Goal: Navigation & Orientation: Understand site structure

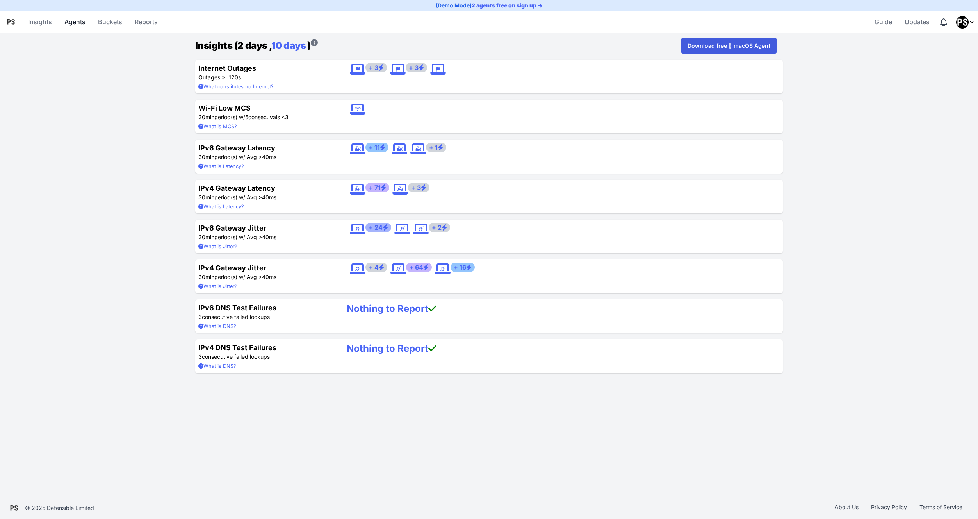
click at [78, 22] on link "Agents" at bounding box center [74, 21] width 27 height 19
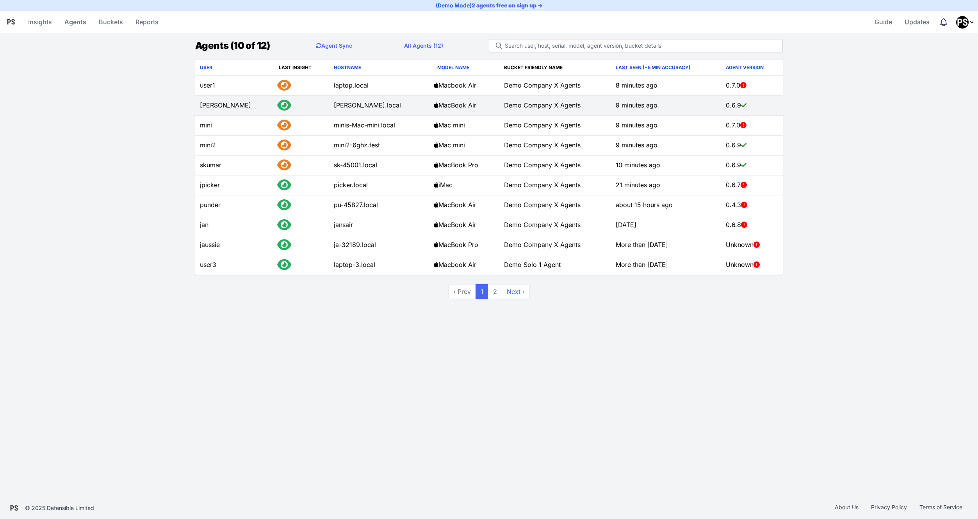
click at [215, 105] on td "[PERSON_NAME]" at bounding box center [234, 106] width 79 height 20
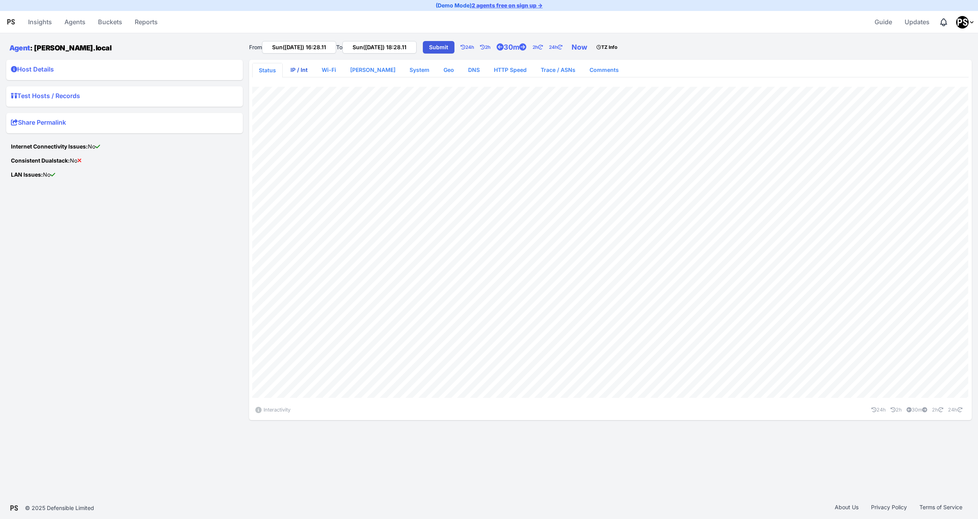
click at [293, 73] on link "IP / Int" at bounding box center [299, 70] width 30 height 14
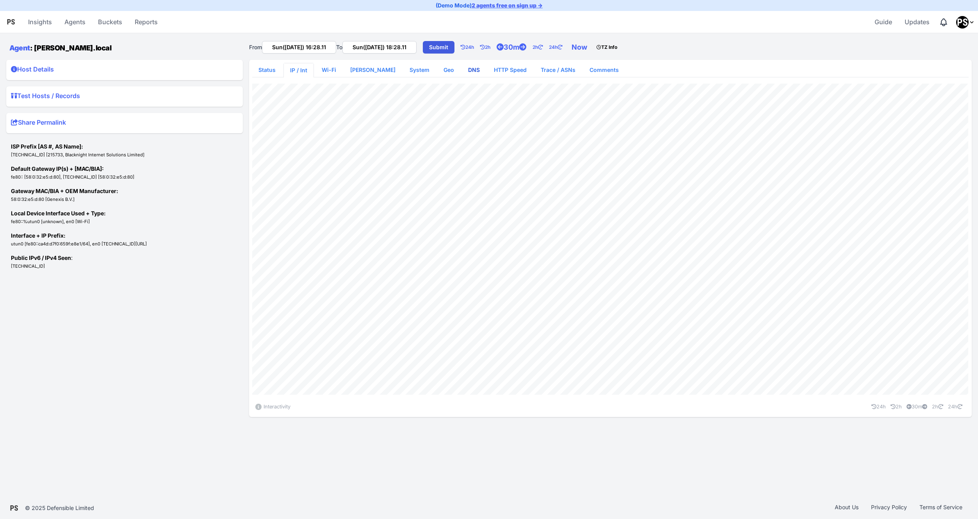
click at [462, 70] on link "DNS" at bounding box center [474, 70] width 24 height 14
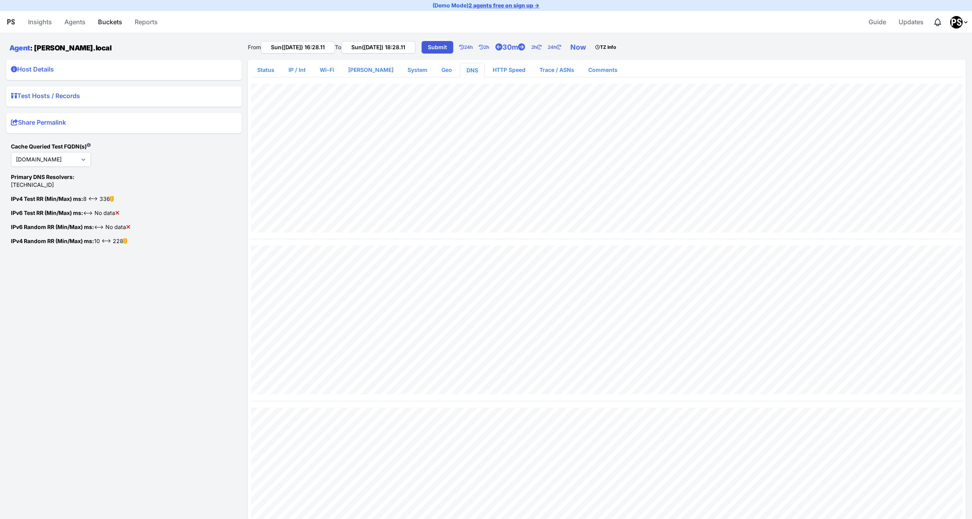
click at [121, 29] on link "Buckets" at bounding box center [110, 21] width 30 height 19
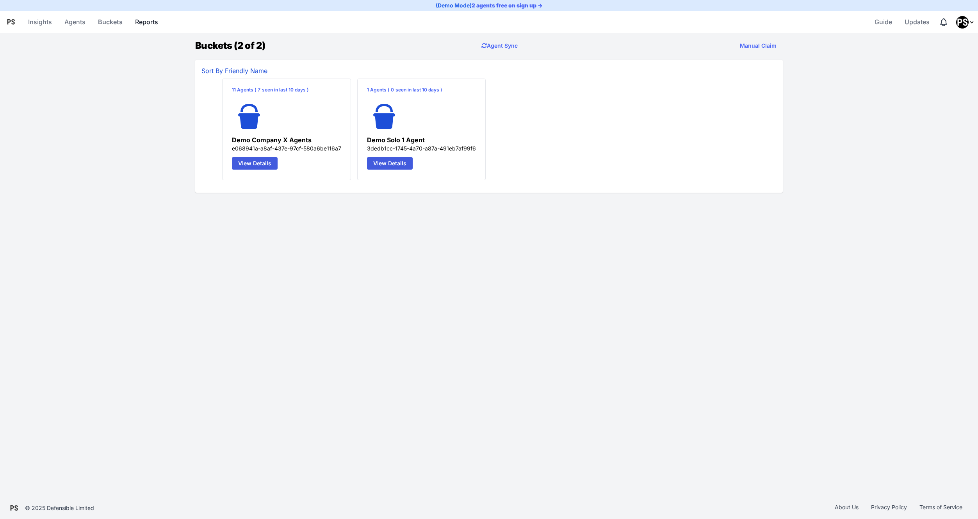
click at [136, 25] on link "Reports" at bounding box center [146, 21] width 29 height 19
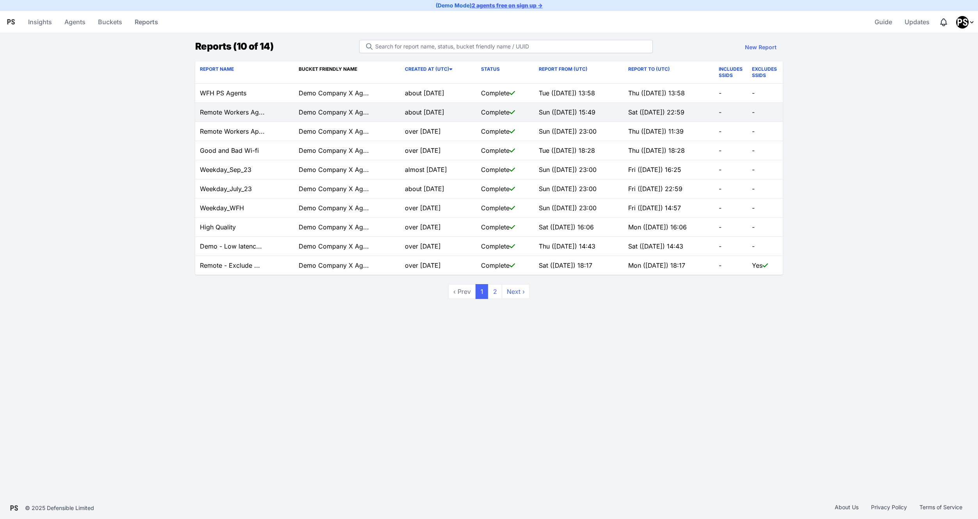
click at [228, 112] on td "Remote Workers Ag..." at bounding box center [244, 112] width 99 height 19
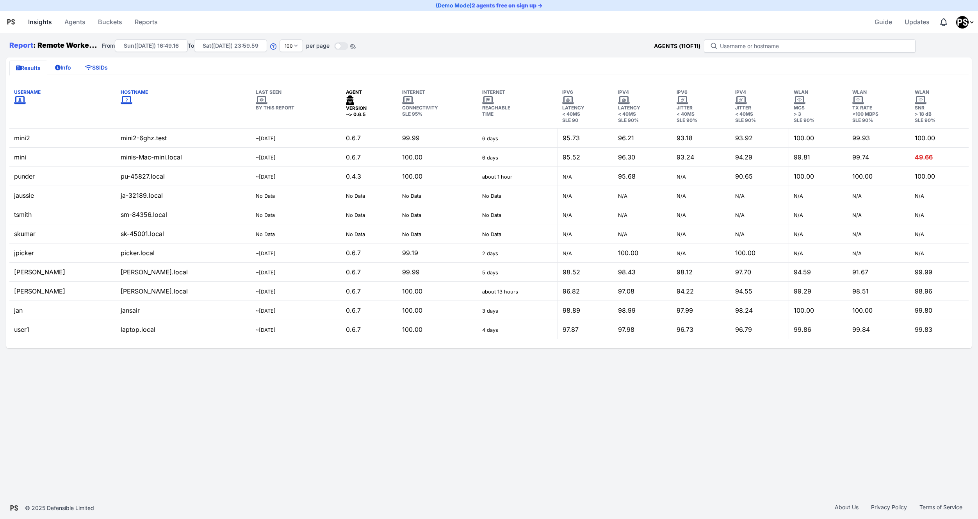
click at [30, 20] on link "Insights" at bounding box center [40, 21] width 30 height 19
